Goal: Transaction & Acquisition: Purchase product/service

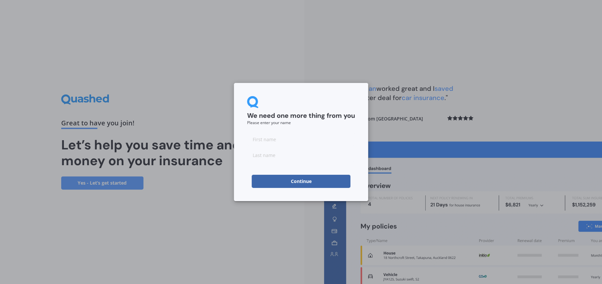
click at [287, 141] on input at bounding box center [301, 139] width 108 height 13
type input "[PERSON_NAME]"
click at [289, 159] on input at bounding box center [301, 154] width 108 height 13
type input "[PERSON_NAME]"
click at [295, 181] on button "Continue" at bounding box center [301, 181] width 99 height 13
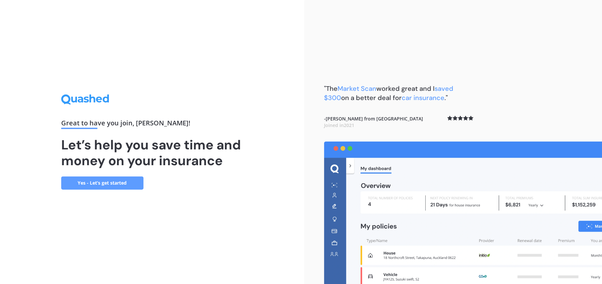
click at [105, 180] on link "Yes - Let’s get started" at bounding box center [102, 182] width 82 height 13
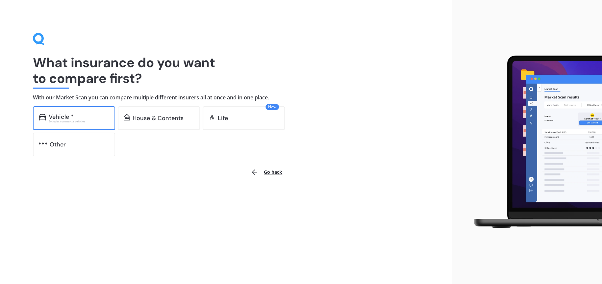
click at [82, 117] on div "Vehicle *" at bounding box center [79, 116] width 61 height 7
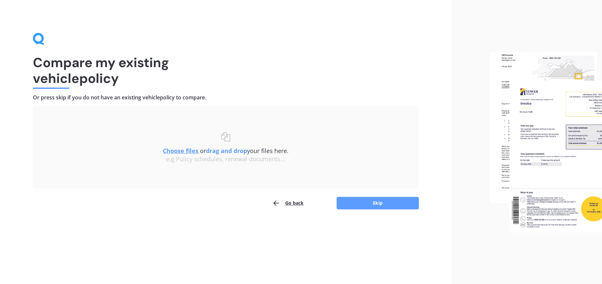
click at [368, 196] on div "Uploading Choose files or drag and drop your files here. Choose files or photos…" at bounding box center [226, 157] width 386 height 103
click at [367, 200] on button "Skip" at bounding box center [377, 203] width 82 height 12
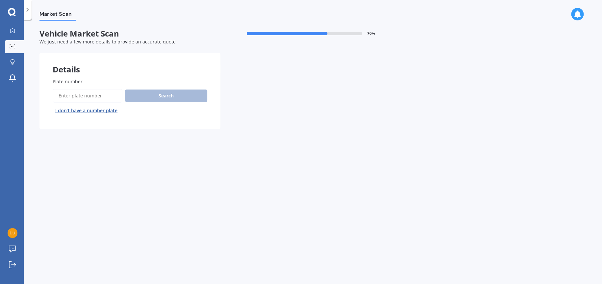
click at [75, 91] on input "Plate number" at bounding box center [88, 96] width 70 height 14
type input "jll33"
click at [0, 0] on button "Next" at bounding box center [0, 0] width 0 height 0
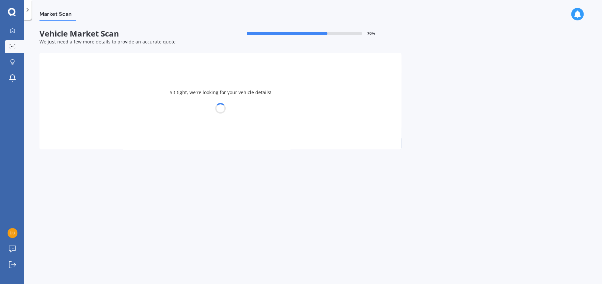
select select "MITSUBISHI"
select select "LANCER"
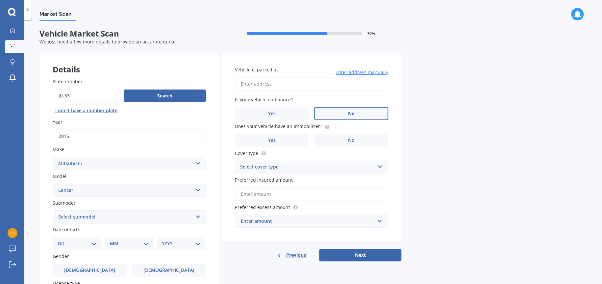
click at [365, 116] on label "No" at bounding box center [351, 113] width 74 height 13
click at [0, 0] on input "No" at bounding box center [0, 0] width 0 height 0
click at [298, 83] on input "Vehicle is parked at" at bounding box center [311, 84] width 153 height 14
drag, startPoint x: 289, startPoint y: 87, endPoint x: 246, endPoint y: 85, distance: 42.8
click at [246, 85] on input "[STREET_ADDRESS]" at bounding box center [311, 84] width 153 height 14
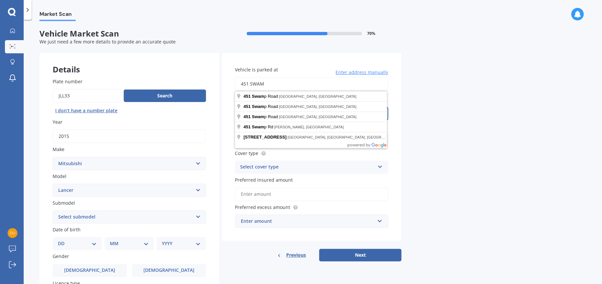
click at [353, 79] on input "451 SWAM" at bounding box center [311, 84] width 153 height 14
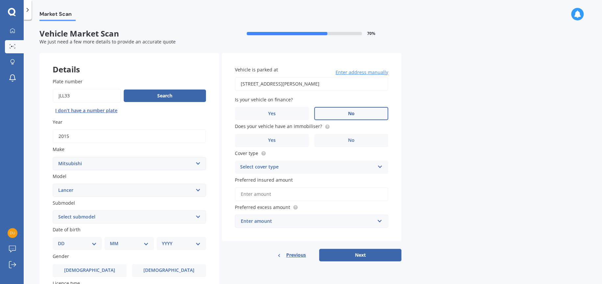
type input "[STREET_ADDRESS][PERSON_NAME]"
drag, startPoint x: 345, startPoint y: 138, endPoint x: 298, endPoint y: 139, distance: 46.7
click at [298, 139] on div "Yes No" at bounding box center [311, 140] width 153 height 13
click at [298, 139] on label "Yes" at bounding box center [272, 140] width 74 height 13
click at [0, 0] on input "Yes" at bounding box center [0, 0] width 0 height 0
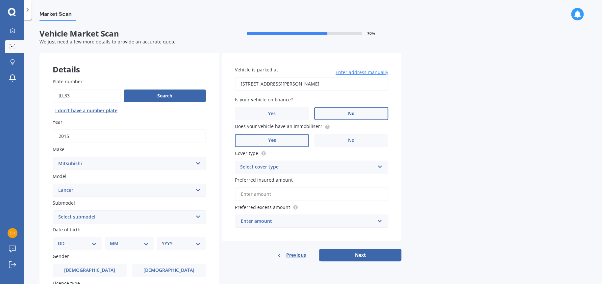
click at [295, 161] on div "Select cover type Comprehensive Third Party, Fire & Theft Third Party" at bounding box center [311, 166] width 153 height 13
click at [291, 177] on div "Comprehensive" at bounding box center [311, 180] width 153 height 12
click at [271, 192] on input "Preferred insured amount" at bounding box center [311, 194] width 153 height 14
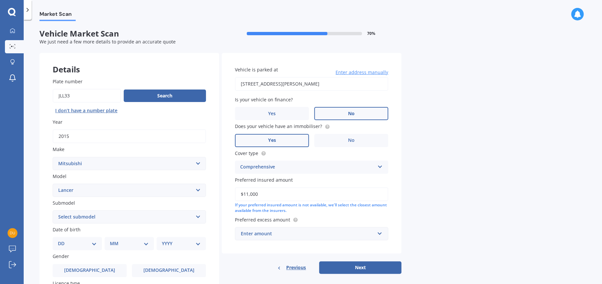
type input "$11,000"
click at [340, 205] on div "If your preferred insured amount is not available, we'll select the closest amo…" at bounding box center [311, 207] width 153 height 11
click at [293, 230] on div "Enter amount" at bounding box center [308, 233] width 134 height 7
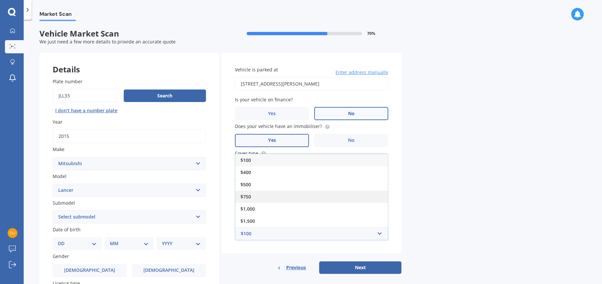
click at [277, 201] on div "$750" at bounding box center [311, 196] width 153 height 12
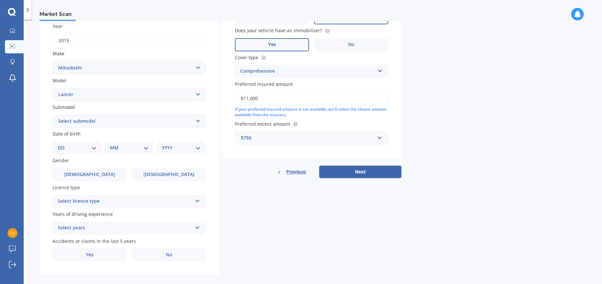
scroll to position [104, 0]
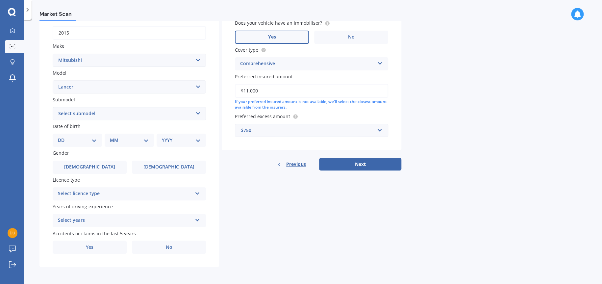
click at [90, 111] on select "Select submodel (All other) 2.0P 4X4 non-turbo Cedia non-turbo Cedia Turbo Dies…" at bounding box center [129, 113] width 153 height 13
click at [86, 108] on select "Select submodel (All other) 2.0P 4X4 non-turbo Cedia non-turbo Cedia Turbo Dies…" at bounding box center [129, 113] width 153 height 13
click at [87, 113] on select "Select submodel (All other) 2.0P 4X4 non-turbo Cedia non-turbo Cedia Turbo Dies…" at bounding box center [129, 113] width 153 height 13
select select "GSR NON-TURBO"
click at [53, 107] on select "Select submodel (All other) 2.0P 4X4 non-turbo Cedia non-turbo Cedia Turbo Dies…" at bounding box center [129, 113] width 153 height 13
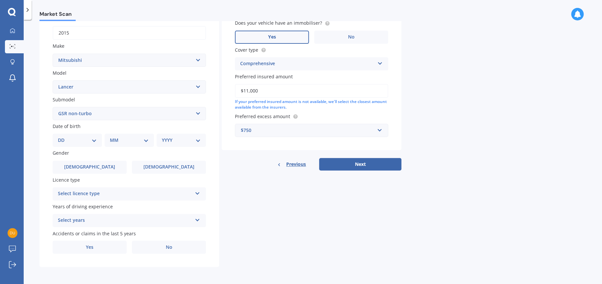
click at [78, 138] on select "DD 01 02 03 04 05 06 07 08 09 10 11 12 13 14 15 16 17 18 19 20 21 22 23 24 25 2…" at bounding box center [77, 139] width 39 height 7
select select "09"
click at [63, 136] on select "DD 01 02 03 04 05 06 07 08 09 10 11 12 13 14 15 16 17 18 19 20 21 22 23 24 25 2…" at bounding box center [77, 139] width 39 height 7
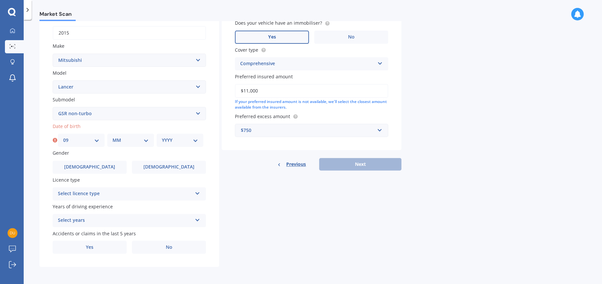
click at [129, 141] on select "MM 01 02 03 04 05 06 07 08 09 10 11 12" at bounding box center [130, 139] width 36 height 7
select select "12"
click at [112, 136] on select "MM 01 02 03 04 05 06 07 08 09 10 11 12" at bounding box center [130, 139] width 36 height 7
click at [171, 140] on select "YYYY 2025 2024 2023 2022 2021 2020 2019 2018 2017 2016 2015 2014 2013 2012 2011…" at bounding box center [180, 139] width 36 height 7
select select "1999"
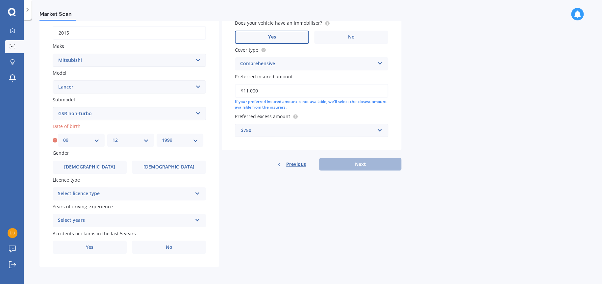
click at [162, 136] on select "YYYY 2025 2024 2023 2022 2021 2020 2019 2018 2017 2016 2015 2014 2013 2012 2011…" at bounding box center [180, 139] width 36 height 7
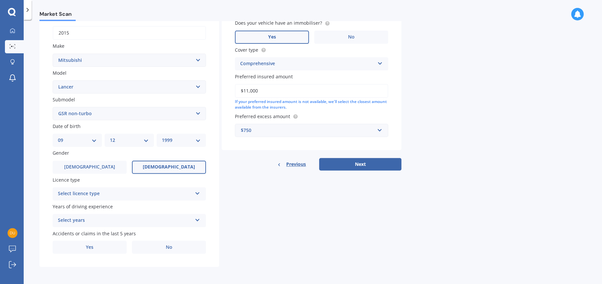
click at [146, 167] on label "[DEMOGRAPHIC_DATA]" at bounding box center [169, 166] width 74 height 13
click at [0, 0] on input "[DEMOGRAPHIC_DATA]" at bounding box center [0, 0] width 0 height 0
click at [93, 195] on div "Select licence type" at bounding box center [125, 194] width 134 height 8
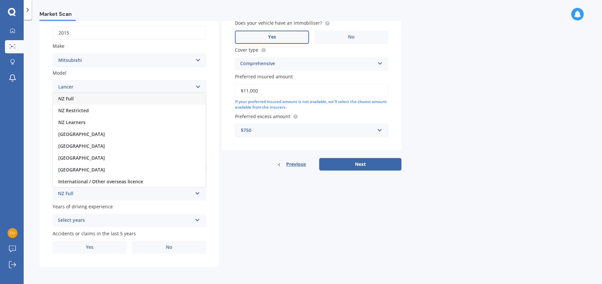
click at [85, 99] on div "NZ Full" at bounding box center [129, 99] width 153 height 12
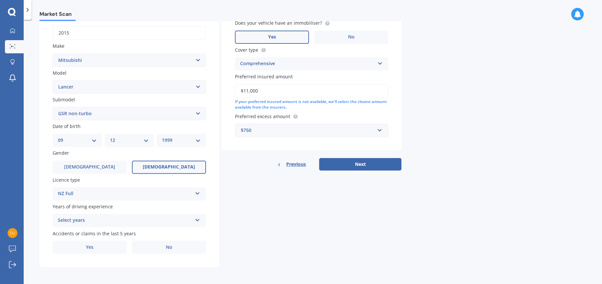
click at [91, 217] on div "Select years" at bounding box center [125, 220] width 134 height 8
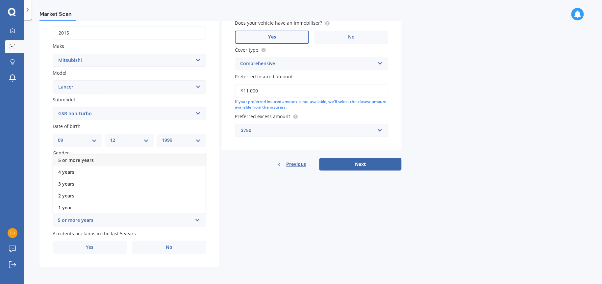
click at [91, 159] on span "5 or more years" at bounding box center [76, 160] width 36 height 6
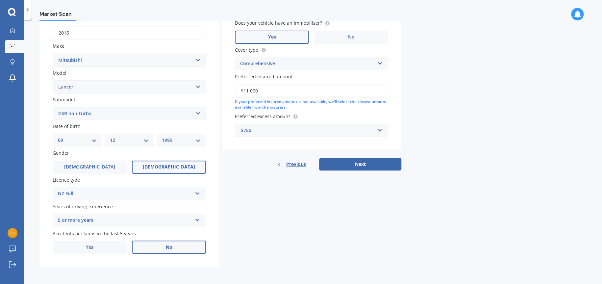
click at [168, 248] on span "No" at bounding box center [169, 247] width 7 height 6
click at [0, 0] on input "No" at bounding box center [0, 0] width 0 height 0
click at [333, 161] on button "Next" at bounding box center [360, 164] width 82 height 12
select select "09"
select select "12"
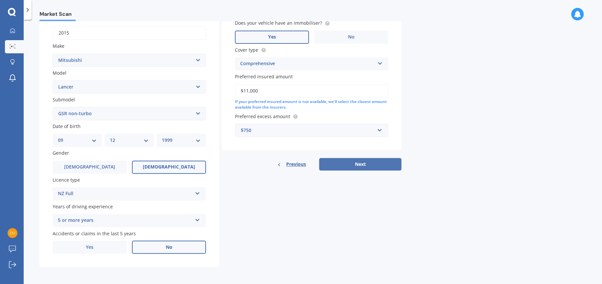
select select "1999"
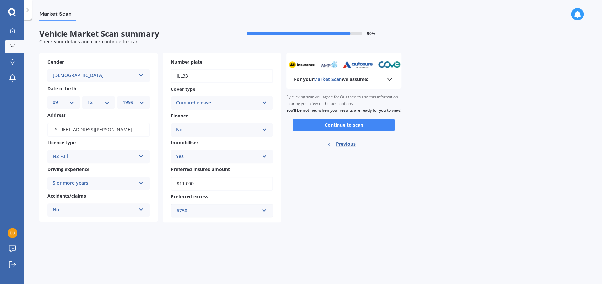
scroll to position [0, 0]
click at [355, 130] on button "Continue to scan" at bounding box center [344, 125] width 102 height 12
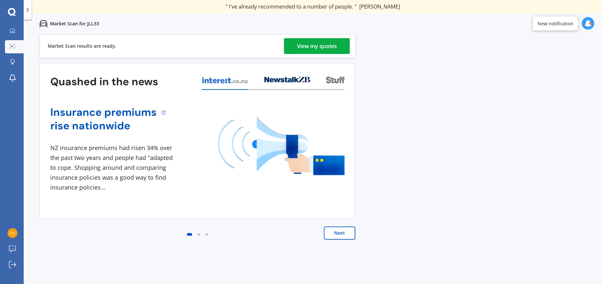
click at [316, 47] on div "View my quotes" at bounding box center [317, 46] width 40 height 16
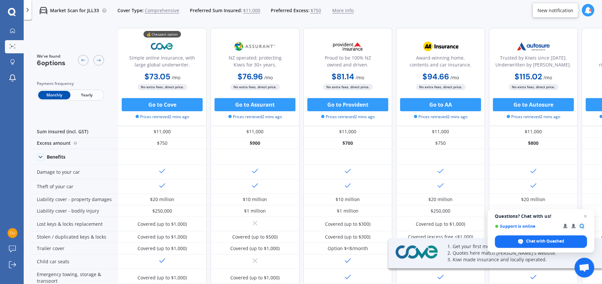
click at [96, 97] on span "Yearly" at bounding box center [86, 95] width 32 height 9
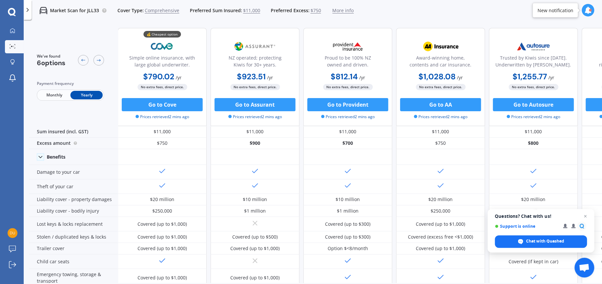
click at [50, 94] on span "Monthly" at bounding box center [54, 95] width 32 height 9
click at [99, 93] on span "Yearly" at bounding box center [86, 95] width 32 height 9
click at [63, 92] on span "Monthly" at bounding box center [54, 95] width 32 height 9
click at [86, 95] on span "Yearly" at bounding box center [86, 95] width 32 height 9
click at [50, 94] on span "Monthly" at bounding box center [54, 95] width 32 height 9
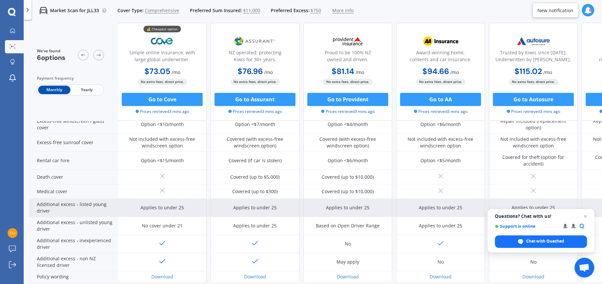
scroll to position [215, 0]
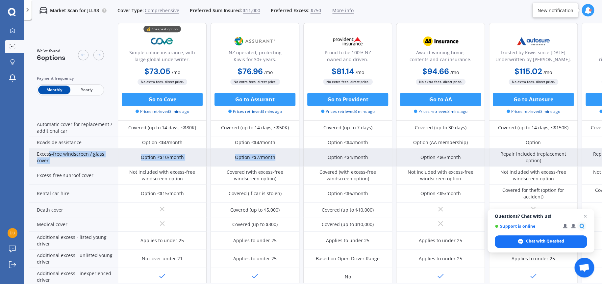
drag, startPoint x: 102, startPoint y: 156, endPoint x: 293, endPoint y: 162, distance: 191.5
click at [293, 162] on div "Excess-free windscreen / glass cover Option <$10/month Option <$7/month Option …" at bounding box center [349, 157] width 641 height 18
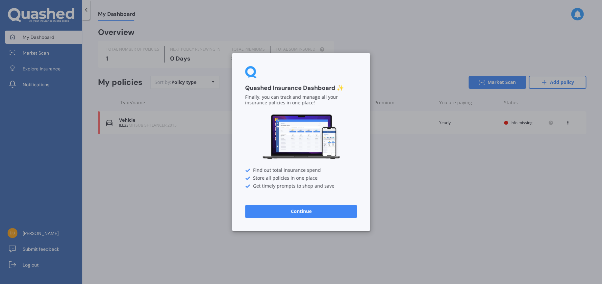
click at [223, 170] on div "Quashed Insurance Dashboard ✨ Finally, you can track and manage all your insura…" at bounding box center [301, 142] width 602 height 284
click at [189, 160] on div "Quashed Insurance Dashboard ✨ Finally, you can track and manage all your insura…" at bounding box center [301, 142] width 602 height 284
